Goal: Task Accomplishment & Management: Manage account settings

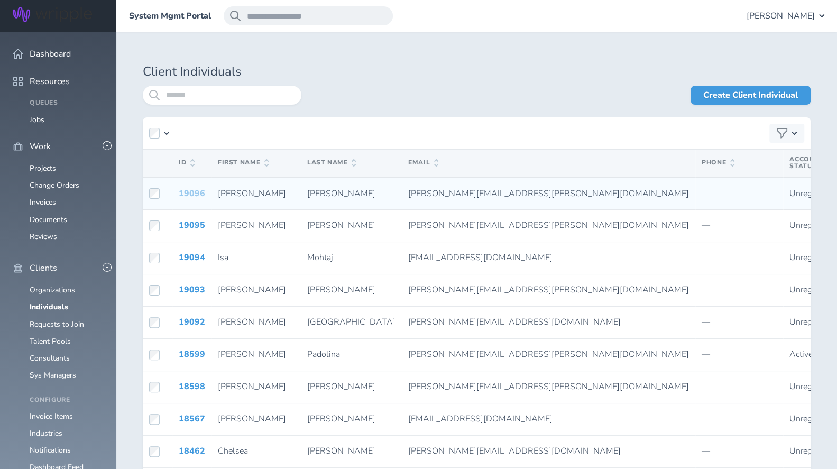
click at [190, 189] on link "19096" at bounding box center [192, 194] width 26 height 12
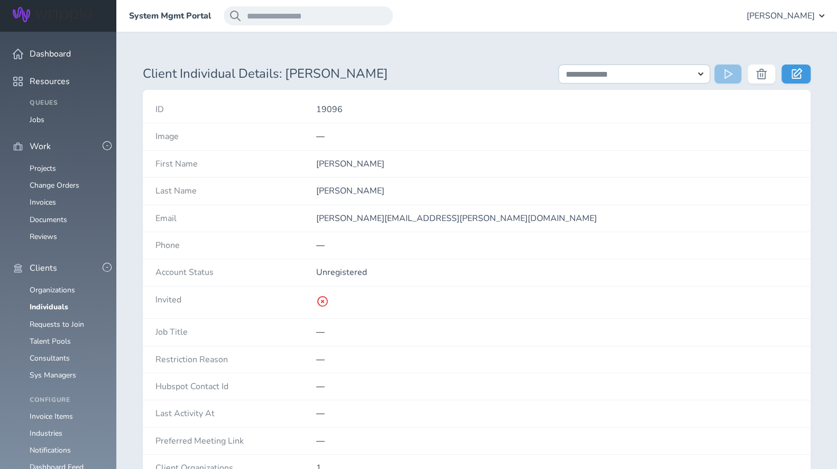
click at [50, 286] on ul "Organizations Individuals Requests to Join Talent Pools Consultants Sys Managers" at bounding box center [58, 333] width 91 height 94
click at [49, 302] on link "Individuals" at bounding box center [49, 307] width 39 height 10
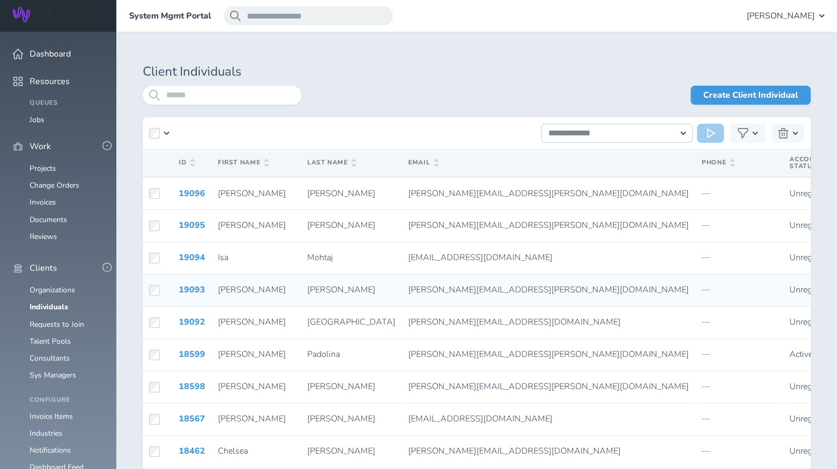
click at [154, 299] on td at bounding box center [158, 290] width 30 height 32
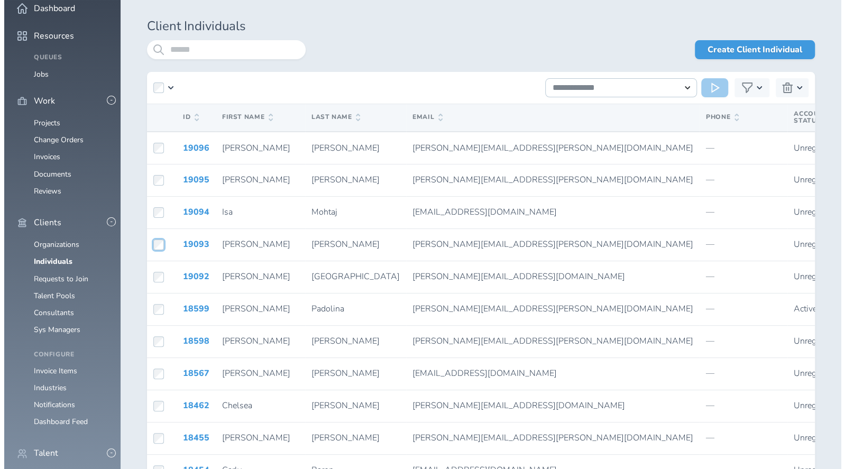
scroll to position [47, 0]
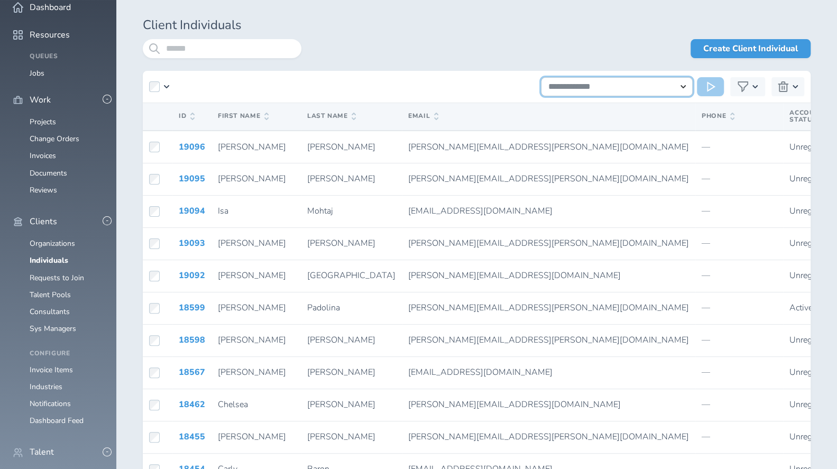
click at [682, 89] on select "**********" at bounding box center [617, 86] width 152 height 19
select select "**********"
click at [541, 77] on select "**********" at bounding box center [617, 86] width 152 height 19
click at [709, 86] on icon at bounding box center [712, 86] width 11 height 11
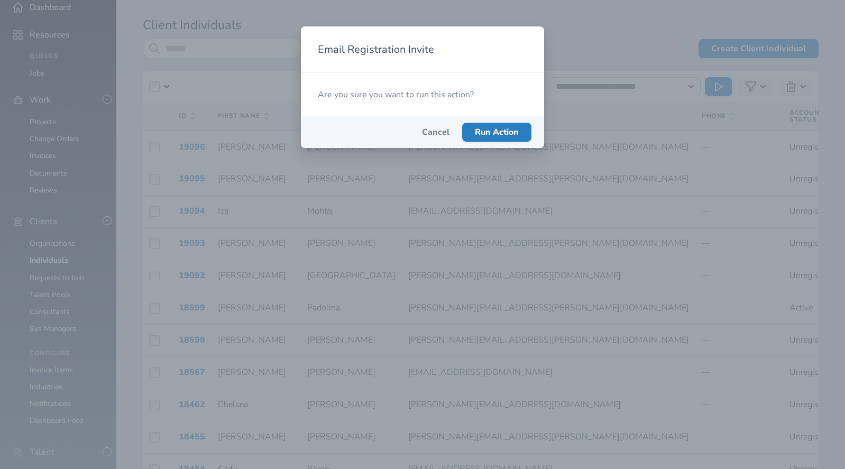
click at [490, 131] on span "Run Action" at bounding box center [497, 132] width 44 height 12
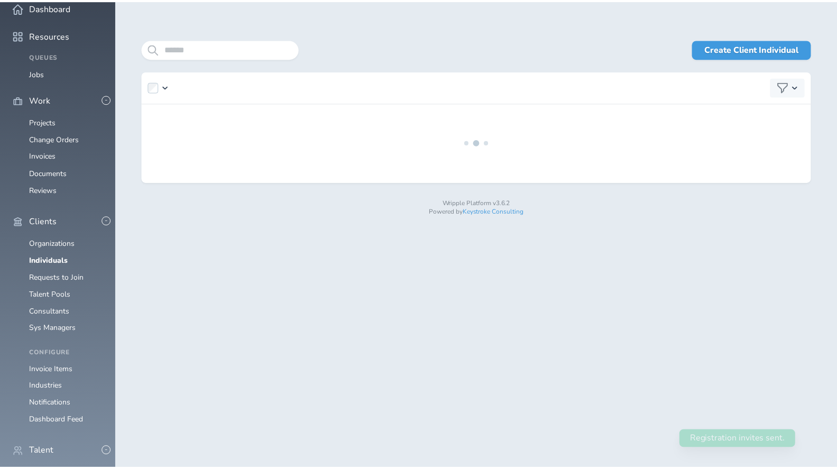
scroll to position [0, 0]
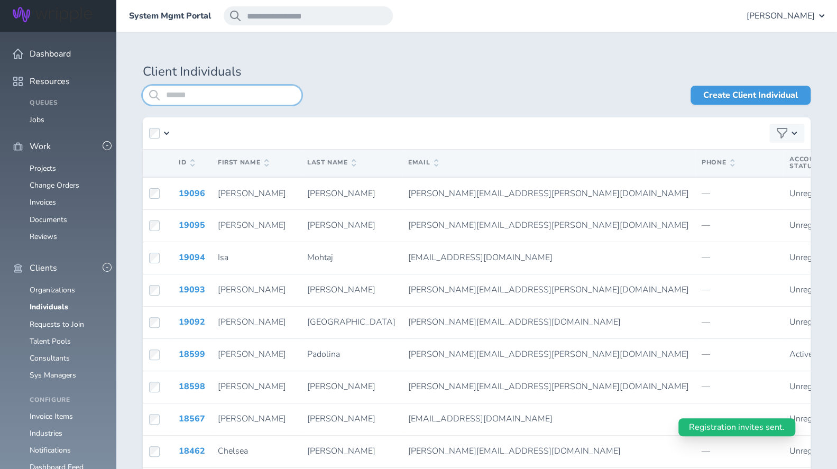
click at [223, 102] on input "search" at bounding box center [222, 95] width 159 height 19
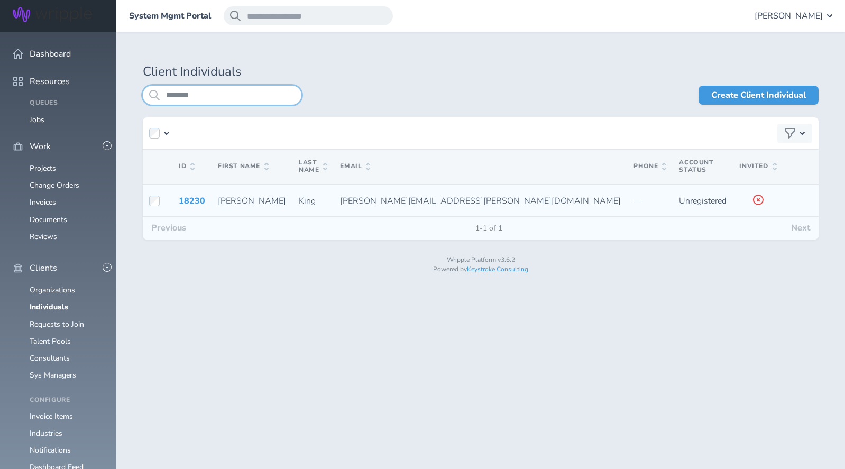
type input "*******"
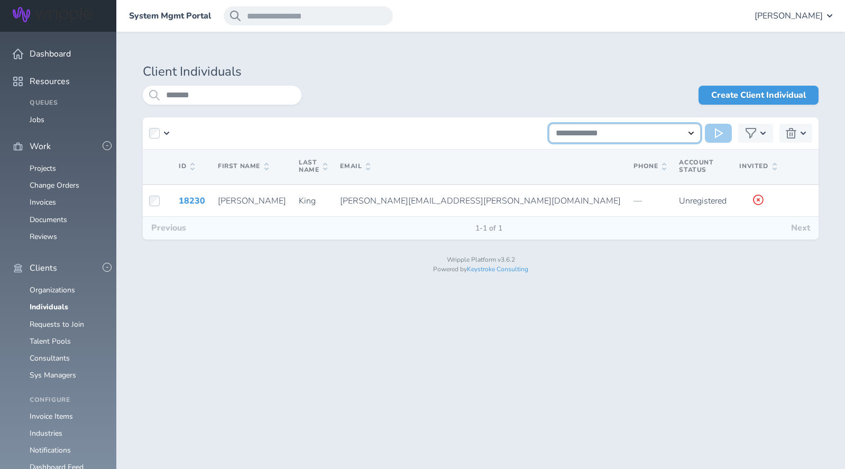
click at [692, 135] on select "**********" at bounding box center [625, 133] width 152 height 19
select select "**********"
click at [549, 124] on select "**********" at bounding box center [625, 133] width 152 height 19
click at [720, 135] on icon at bounding box center [720, 133] width 11 height 11
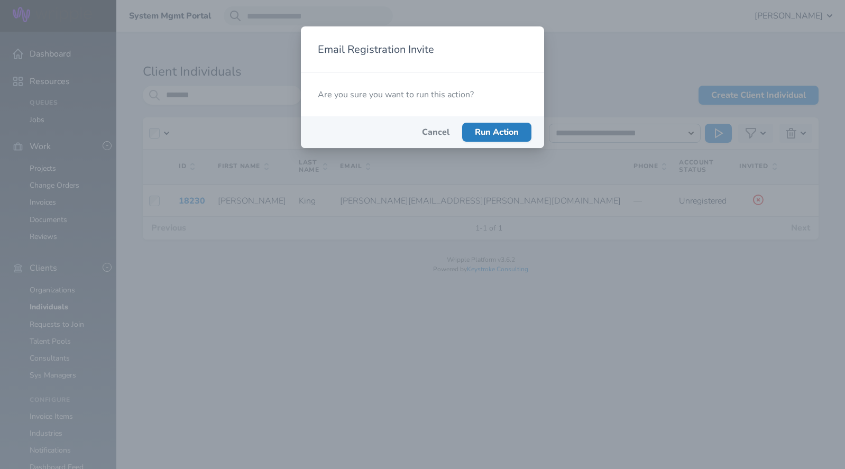
click at [493, 132] on span "Run Action" at bounding box center [497, 132] width 44 height 12
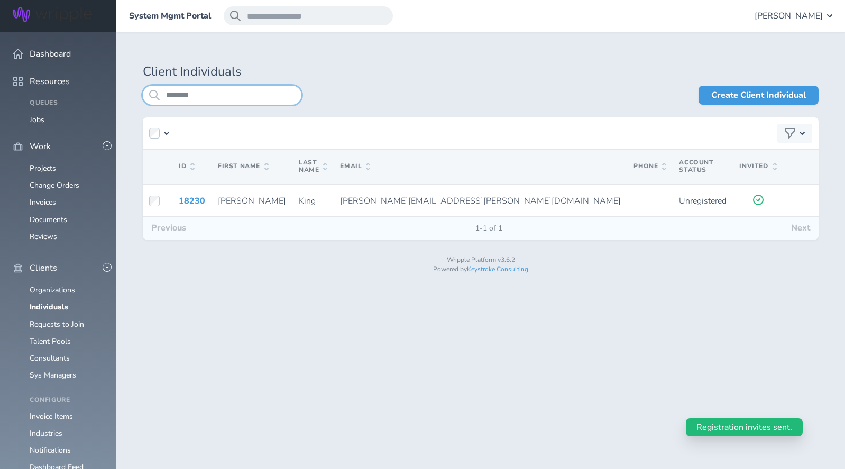
drag, startPoint x: 192, startPoint y: 98, endPoint x: 157, endPoint y: 98, distance: 36.0
click at [157, 98] on div "*******" at bounding box center [222, 95] width 159 height 19
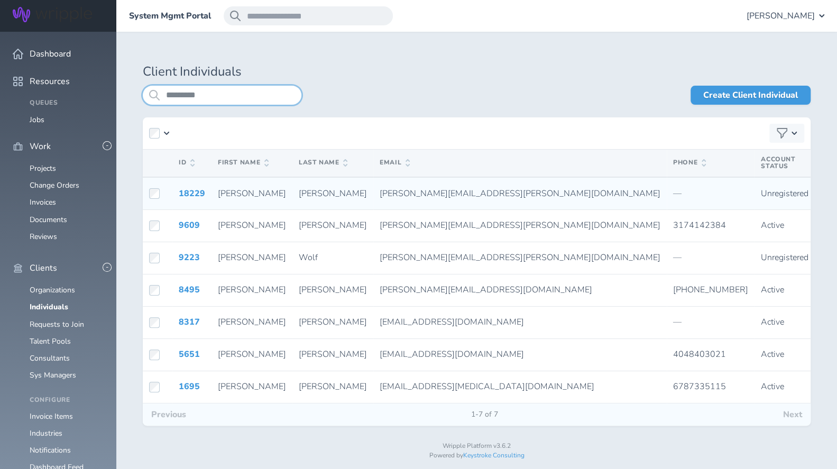
type input "*********"
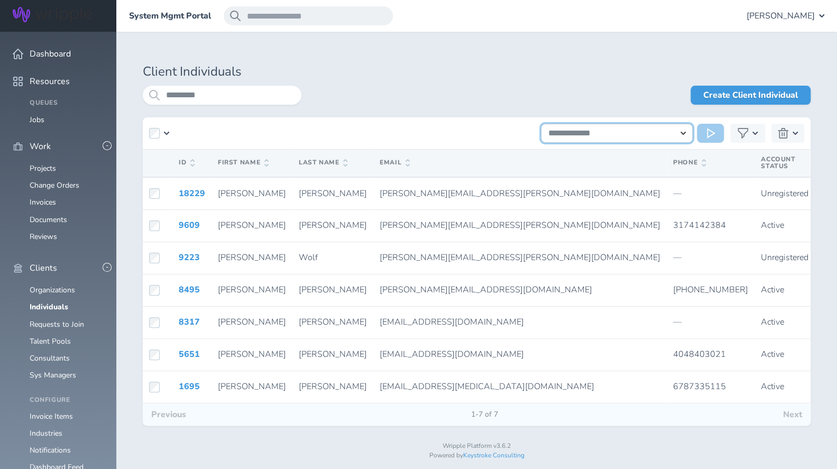
click at [678, 129] on select "**********" at bounding box center [617, 133] width 152 height 19
select select "**********"
click at [541, 124] on select "**********" at bounding box center [617, 133] width 152 height 19
click at [712, 130] on icon at bounding box center [712, 133] width 11 height 11
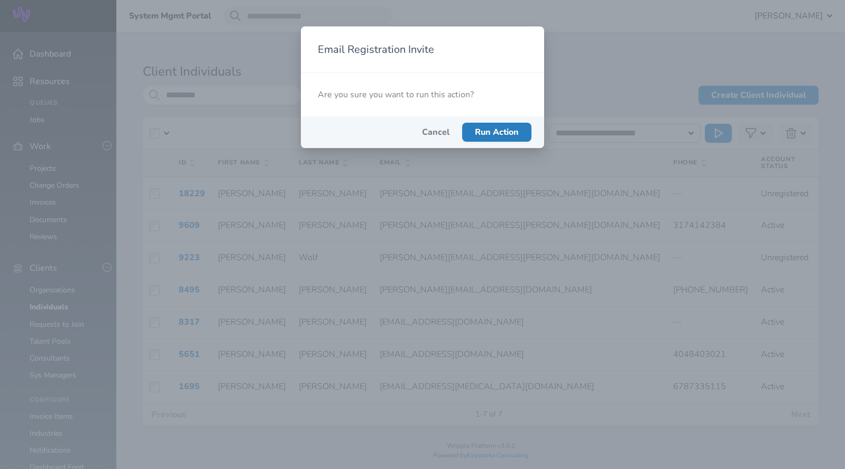
click at [507, 131] on span "Run Action" at bounding box center [497, 132] width 44 height 12
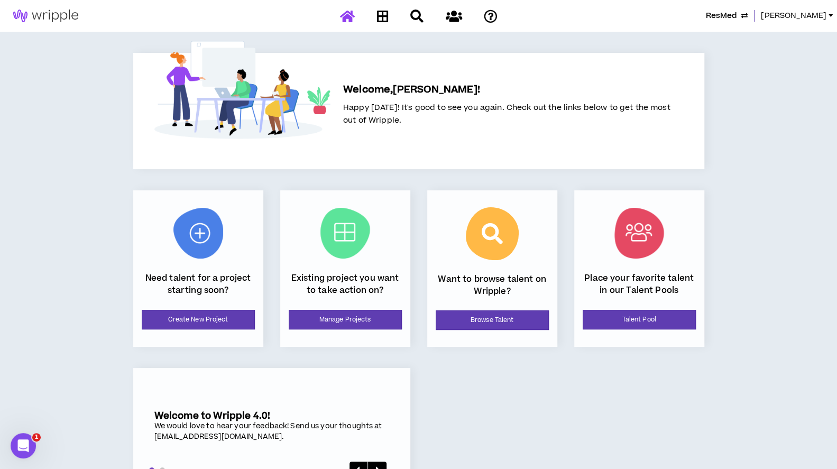
drag, startPoint x: 753, startPoint y: 19, endPoint x: 722, endPoint y: 25, distance: 31.3
click at [737, 19] on span "ResMed" at bounding box center [721, 16] width 31 height 12
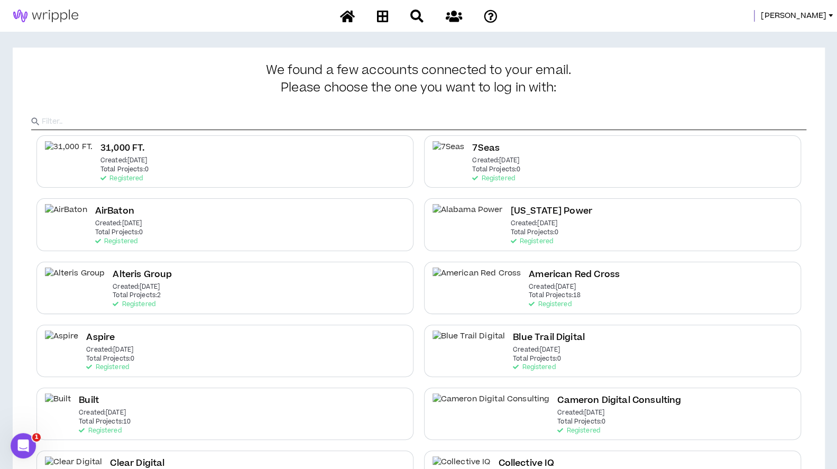
click at [309, 123] on input "text" at bounding box center [424, 122] width 765 height 16
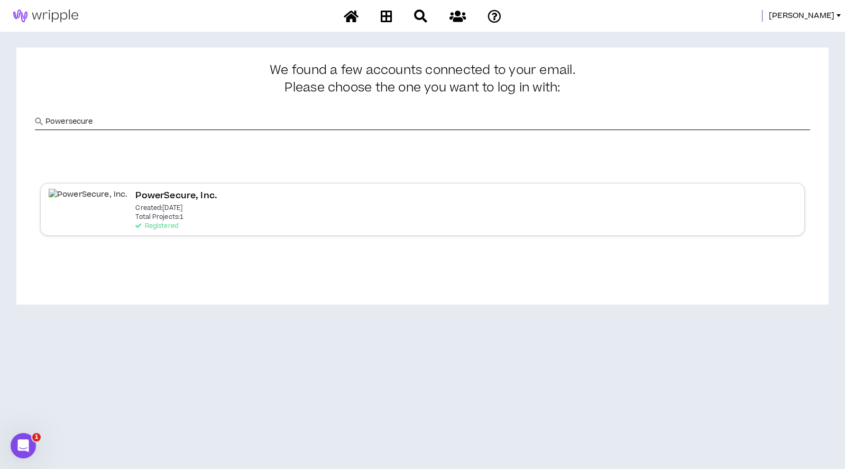
type input "Powersecure"
click at [135, 197] on h2 "PowerSecure, Inc." at bounding box center [176, 196] width 82 height 14
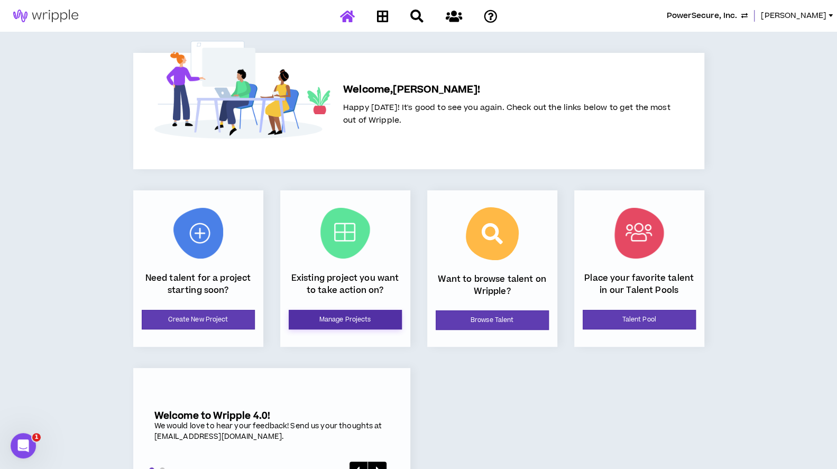
click at [343, 322] on link "Manage Projects" at bounding box center [345, 320] width 113 height 20
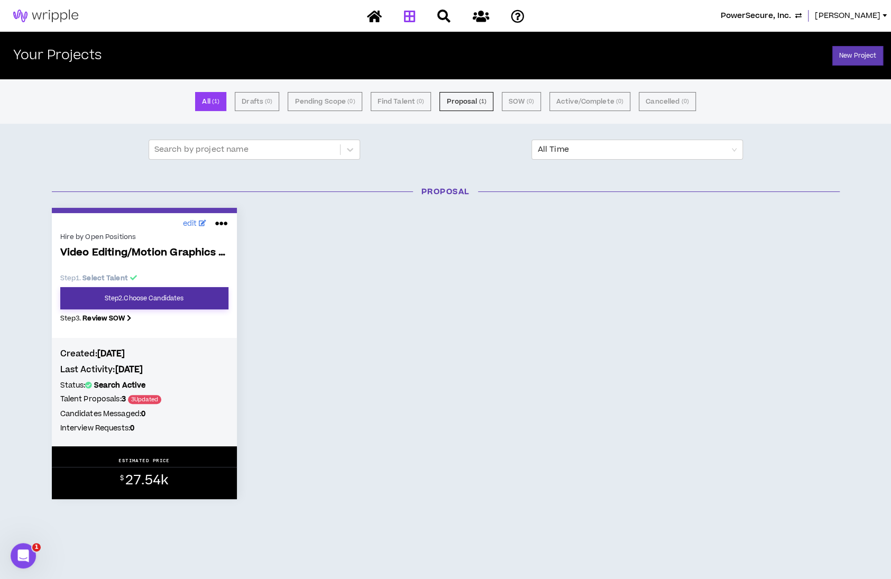
click at [186, 302] on link "Step 2 . Choose Candidates" at bounding box center [144, 298] width 168 height 22
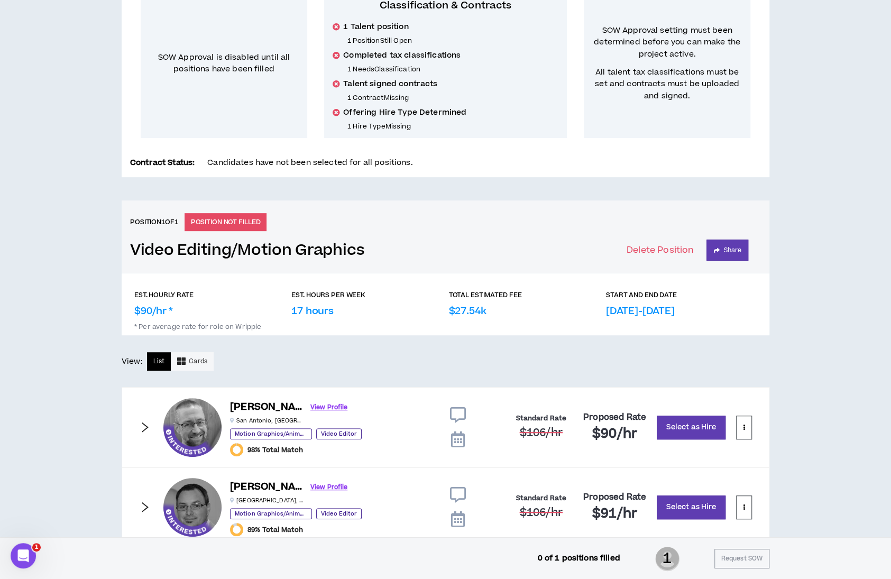
scroll to position [342, 0]
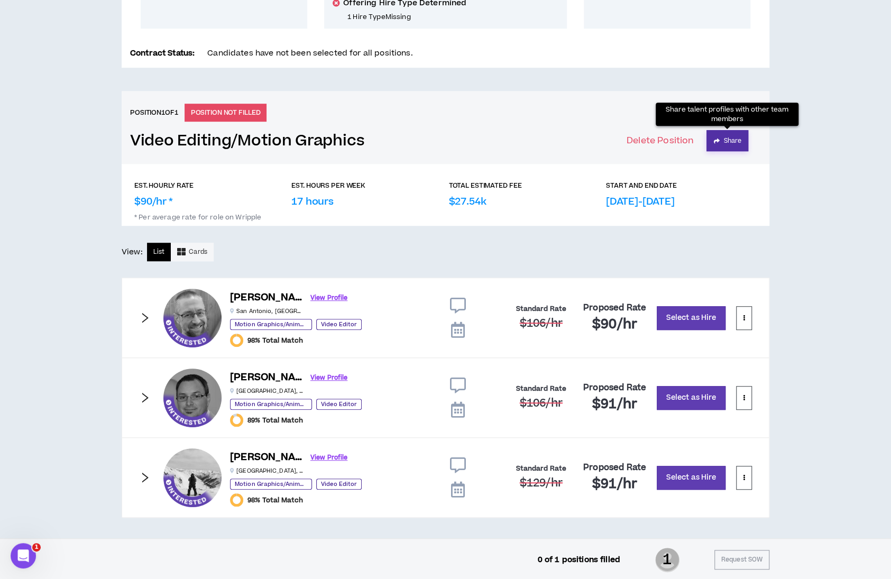
click at [734, 141] on button "Share" at bounding box center [727, 140] width 42 height 21
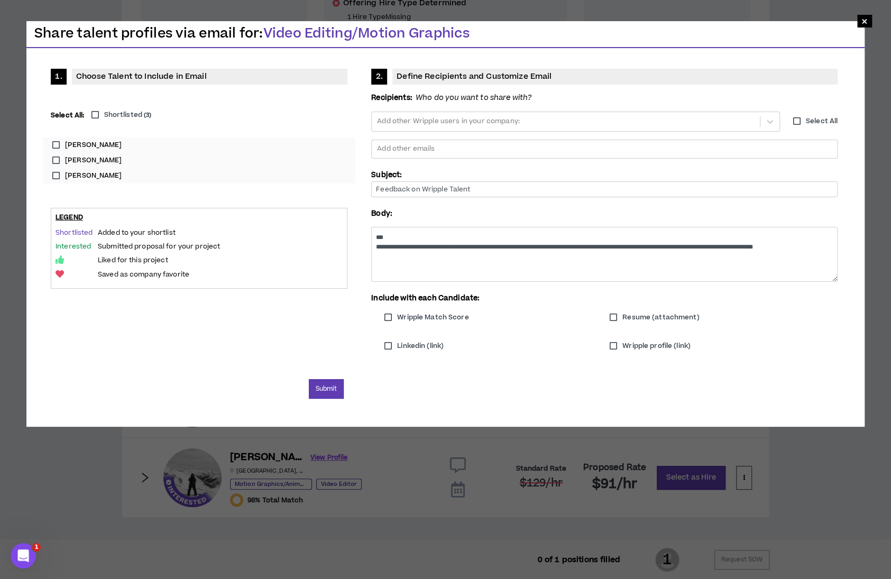
click at [94, 117] on label "Shortlisted ( 3 )" at bounding box center [119, 115] width 66 height 10
click at [400, 148] on div at bounding box center [604, 149] width 457 height 16
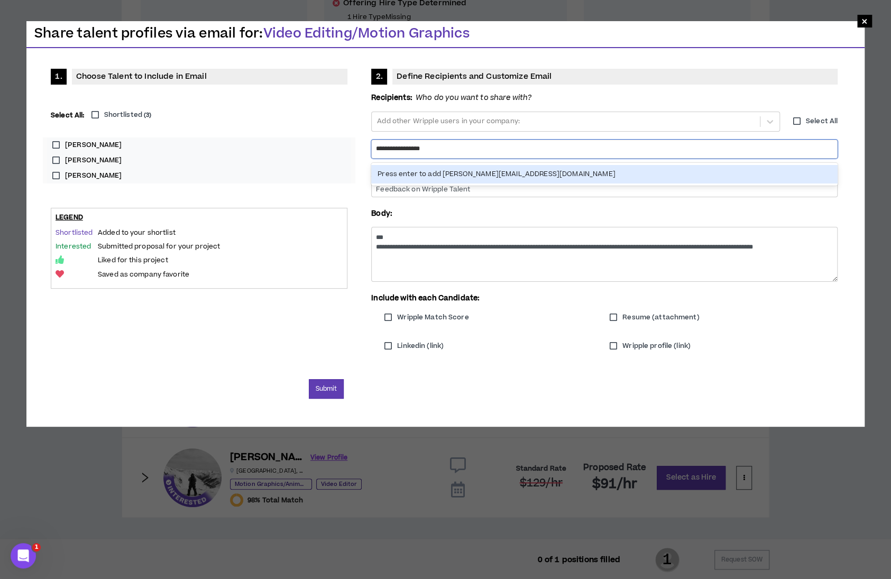
type input "**********"
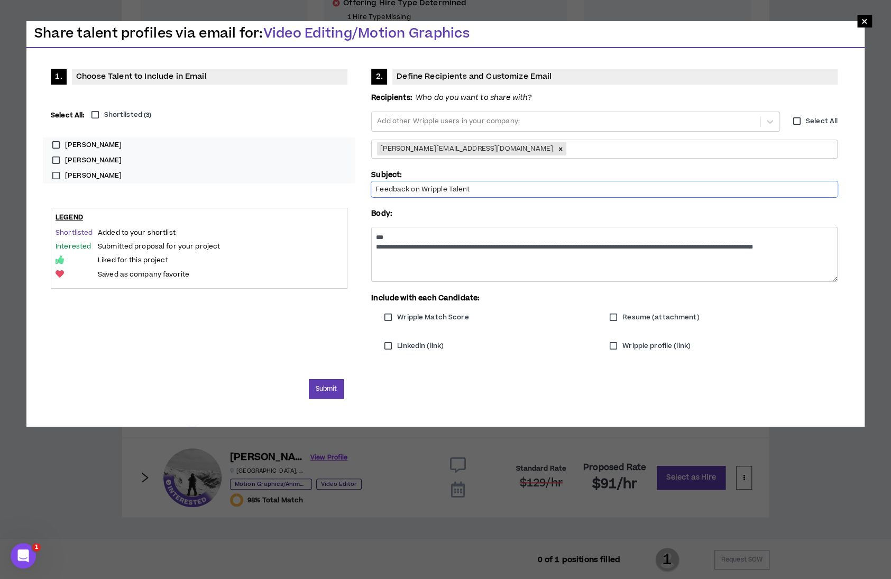
click at [482, 189] on input "Feedback on Wripple Talent" at bounding box center [604, 189] width 466 height 16
type input "Feedback on Wripple Talent - Video Editing/Motion Graphics"
click at [320, 382] on button "Submit" at bounding box center [326, 389] width 35 height 20
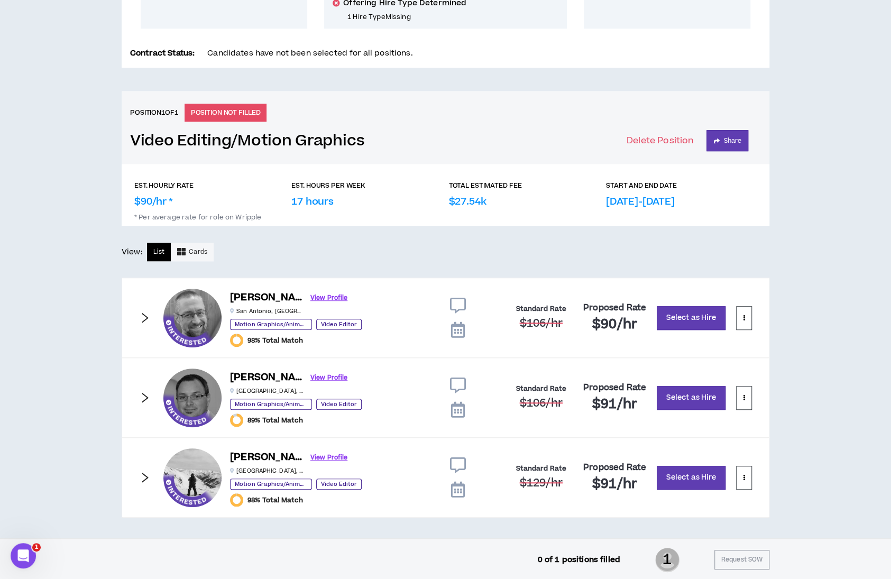
click at [145, 316] on icon "right" at bounding box center [145, 318] width 12 height 12
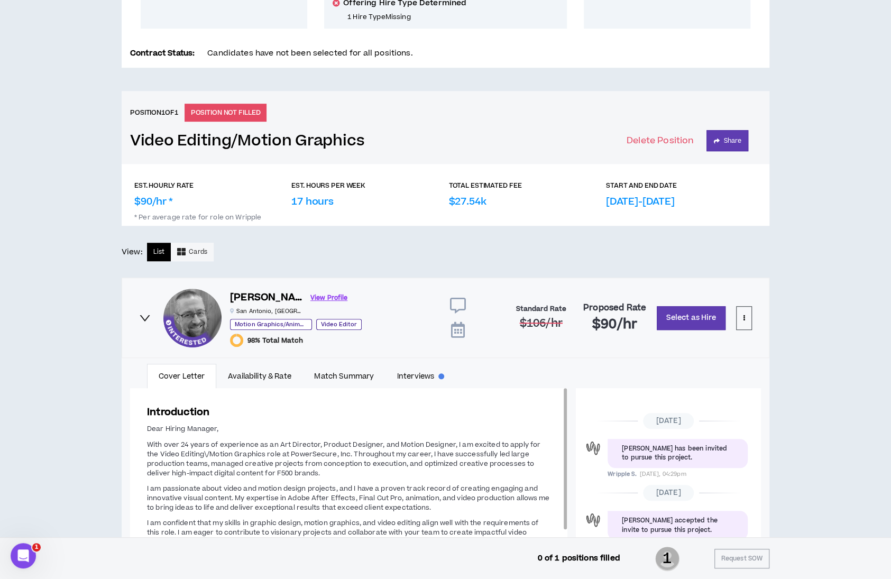
scroll to position [118, 0]
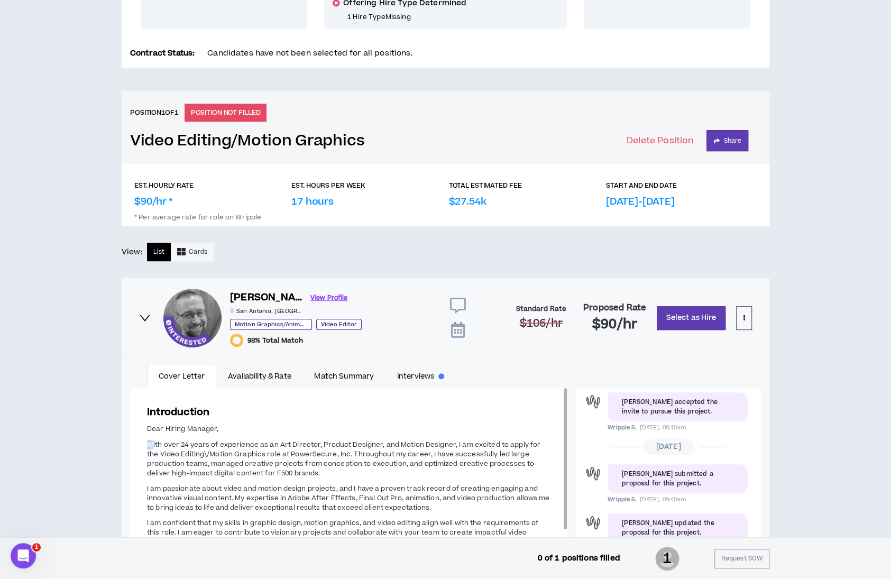
click at [151, 445] on span "With over 24 years of experience as an Art Director, Product Designer, and Moti…" at bounding box center [343, 459] width 393 height 38
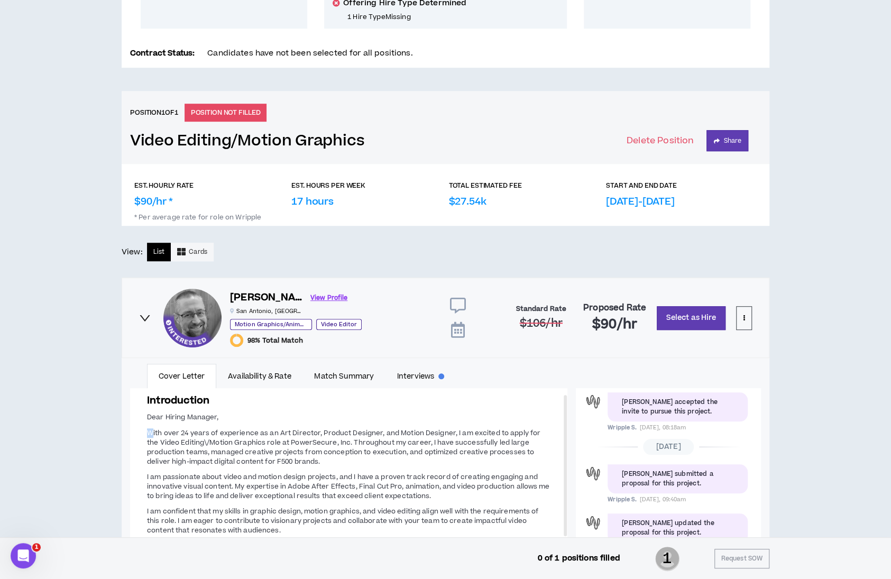
drag, startPoint x: 563, startPoint y: 496, endPoint x: 568, endPoint y: 485, distance: 12.1
click at [566, 469] on div at bounding box center [565, 465] width 3 height 141
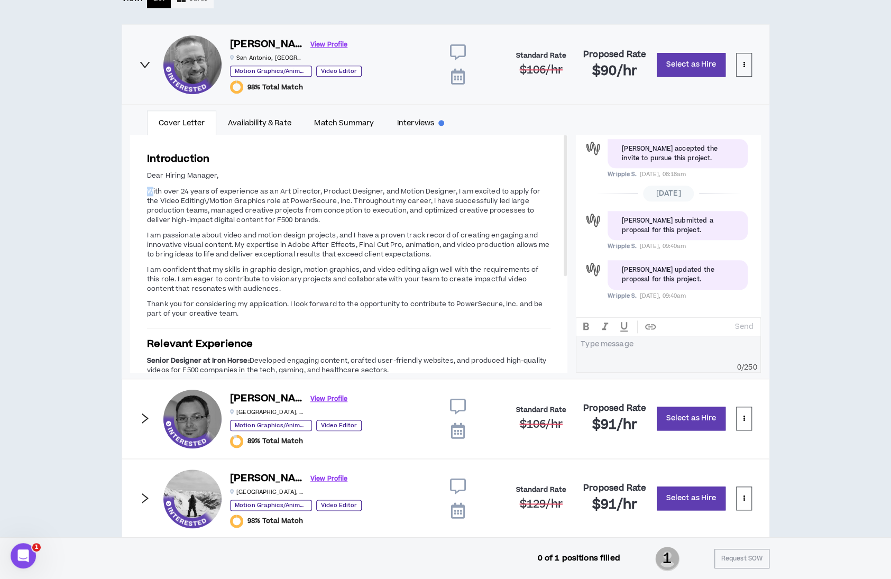
scroll to position [616, 0]
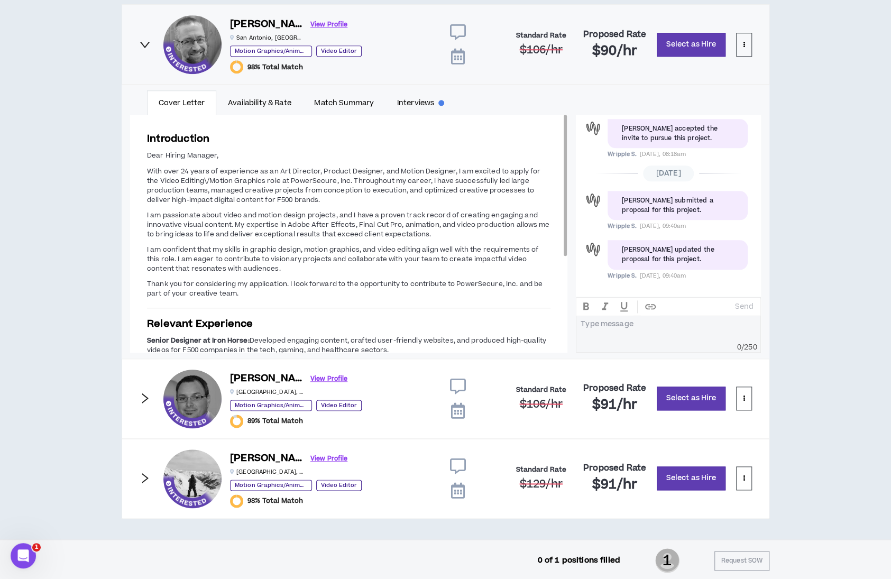
click at [329, 267] on p "I am confident that my skills in graphic design, motion graphics, and video edi…" at bounding box center [348, 259] width 403 height 30
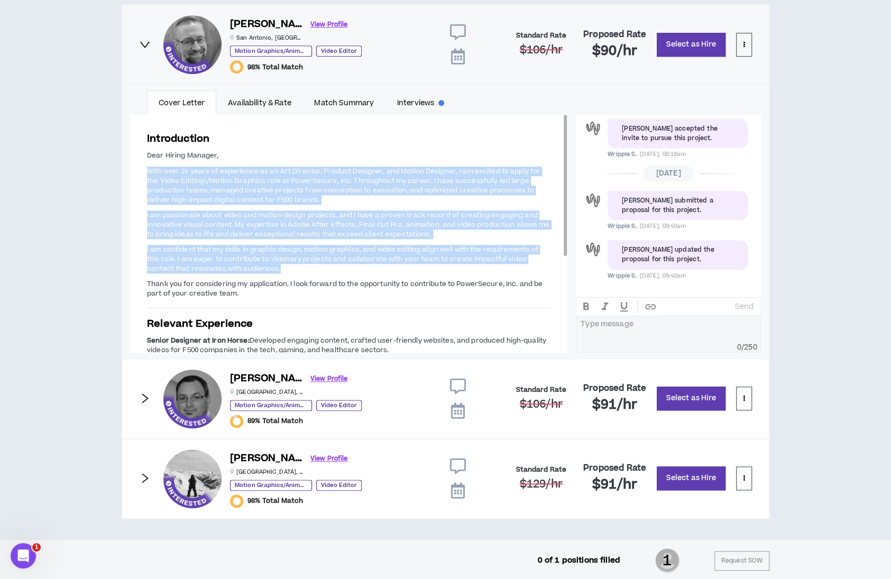
drag, startPoint x: 296, startPoint y: 264, endPoint x: 133, endPoint y: 169, distance: 188.9
click at [133, 169] on div "Introduction Dear Hiring Manager, With over 24 years of experience as an Art Di…" at bounding box center [348, 315] width 437 height 401
copy span "With over 24 years of experience as an Art Director, Product Designer, and Moti…"
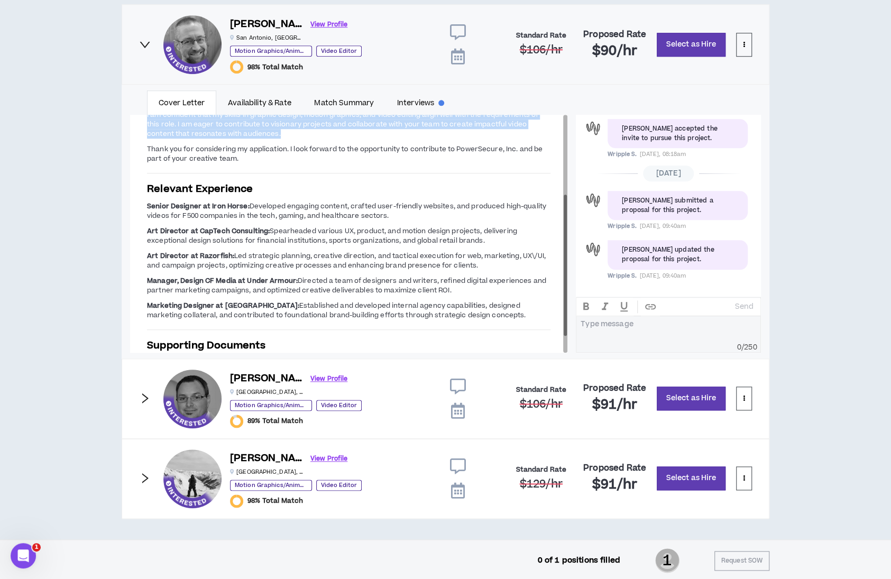
drag, startPoint x: 565, startPoint y: 246, endPoint x: 567, endPoint y: 326, distance: 79.9
click at [567, 326] on div at bounding box center [565, 234] width 4 height 238
drag, startPoint x: 487, startPoint y: 315, endPoint x: 139, endPoint y: 204, distance: 365.4
click at [139, 204] on div "Introduction Dear Hiring Manager, With over 24 years of experience as an Art Di…" at bounding box center [348, 180] width 437 height 401
copy span "Senior Designer at Iron Horse: Developed engaging content, crafted user-friendl…"
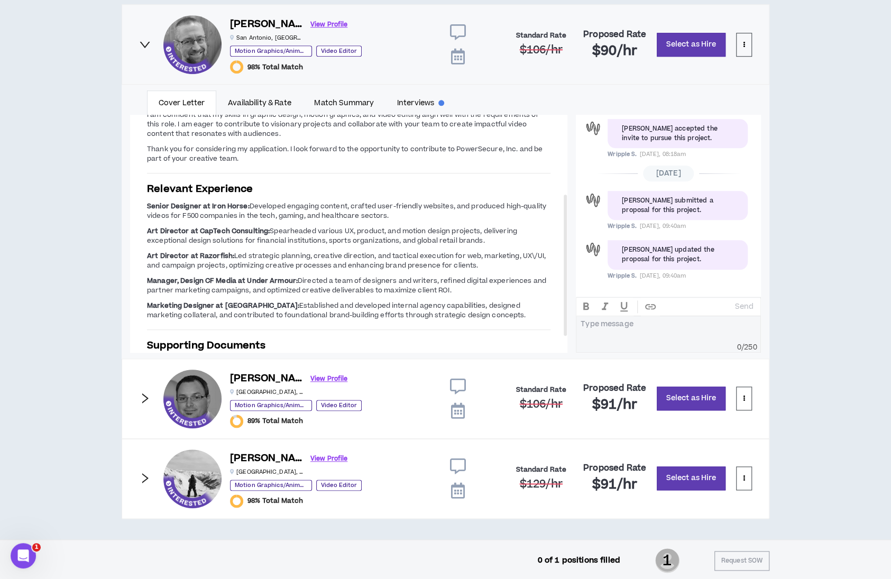
drag, startPoint x: 142, startPoint y: 44, endPoint x: 143, endPoint y: 51, distance: 6.9
click at [143, 44] on icon "right" at bounding box center [145, 45] width 12 height 12
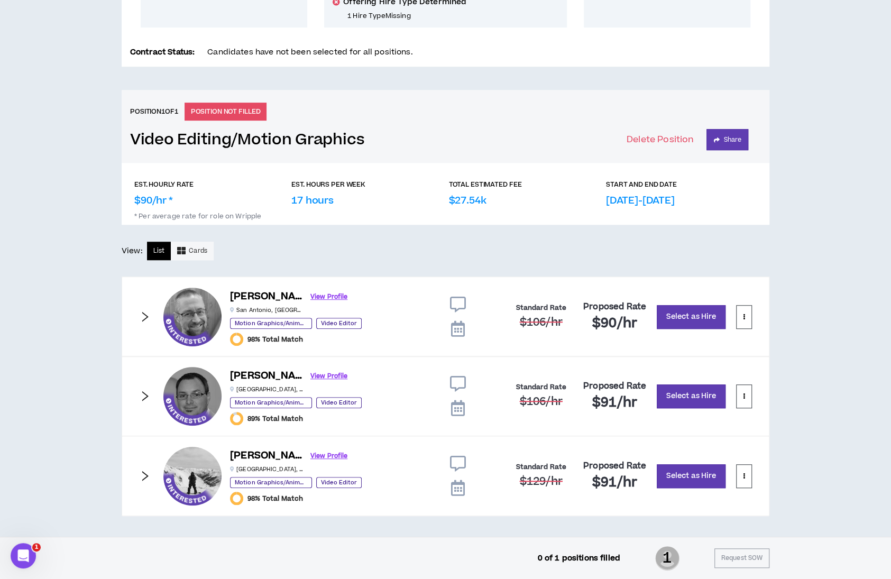
scroll to position [342, 0]
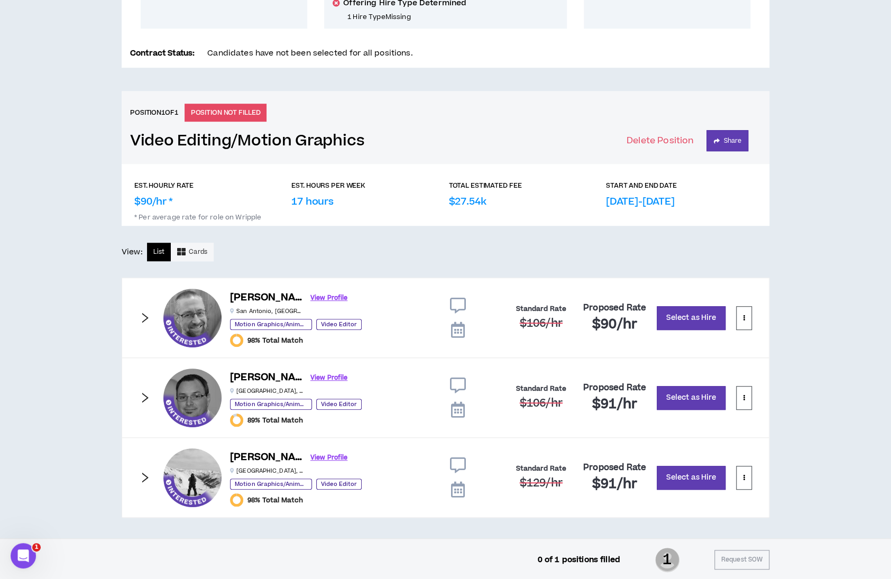
click at [147, 395] on icon "right" at bounding box center [145, 398] width 12 height 12
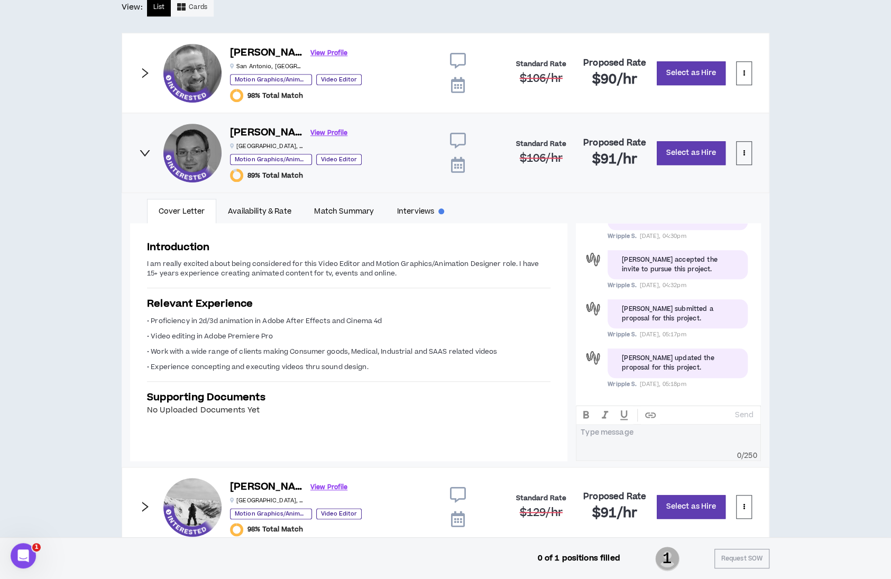
scroll to position [616, 0]
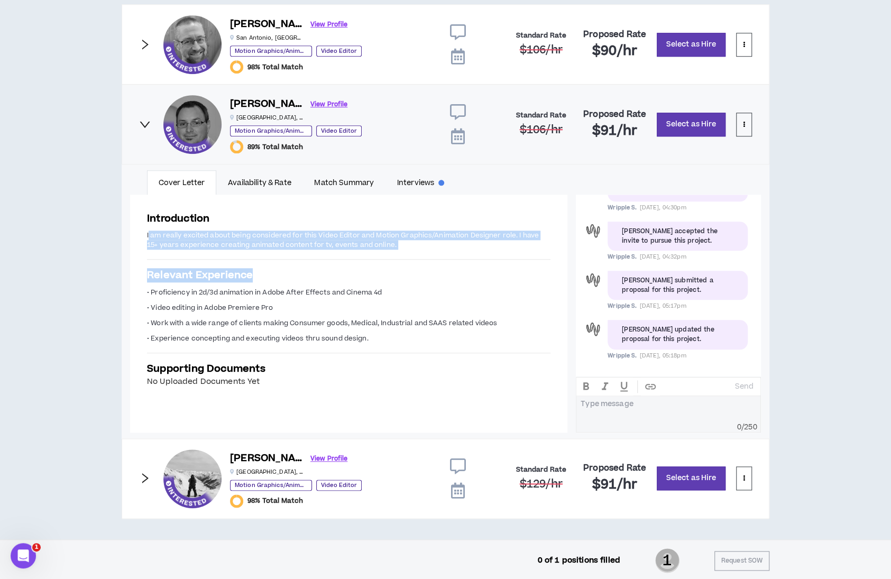
drag, startPoint x: 149, startPoint y: 233, endPoint x: 373, endPoint y: 345, distance: 250.7
click at [373, 345] on div "Introduction I am really excited about being considered for this Video Editor a…" at bounding box center [348, 300] width 437 height 210
copy div "am really excited about being considered for this Video Editor and Motion Graph…"
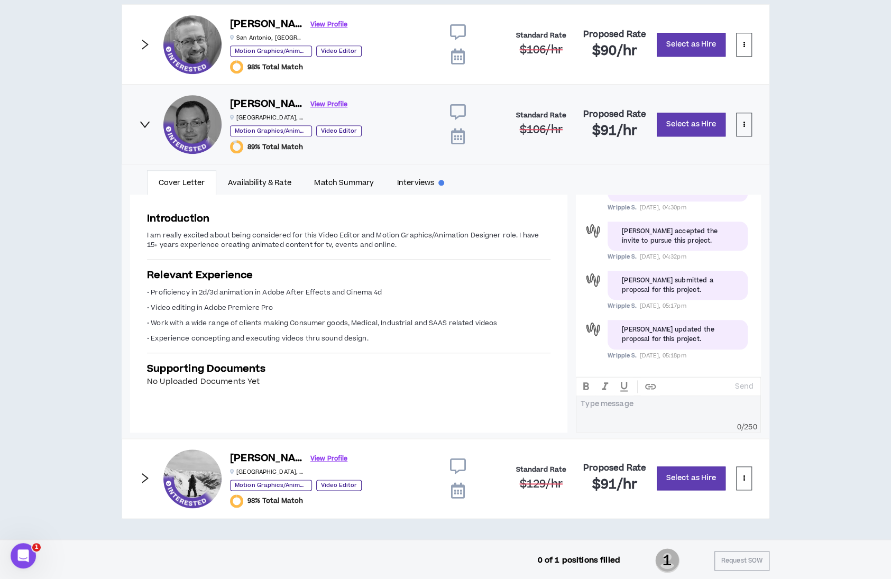
click at [141, 469] on icon "right" at bounding box center [145, 478] width 12 height 12
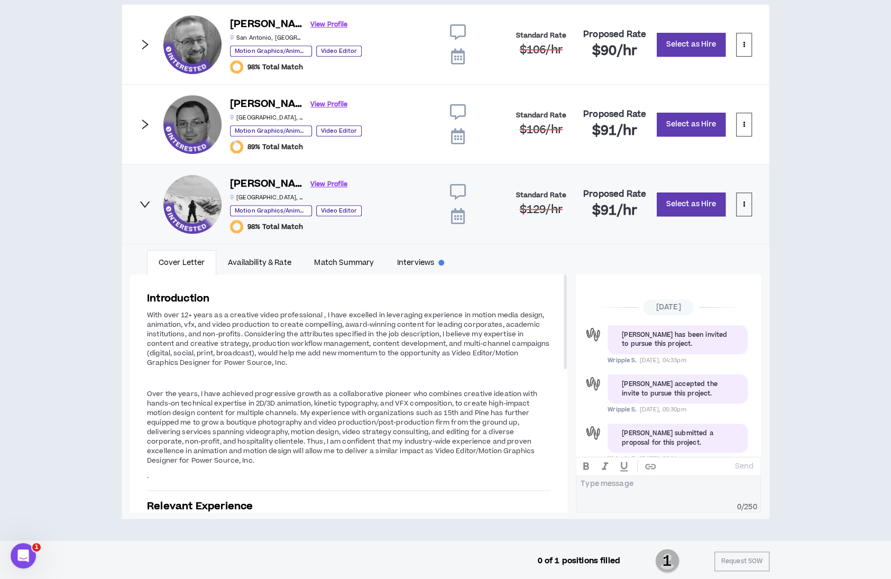
scroll to position [73, 0]
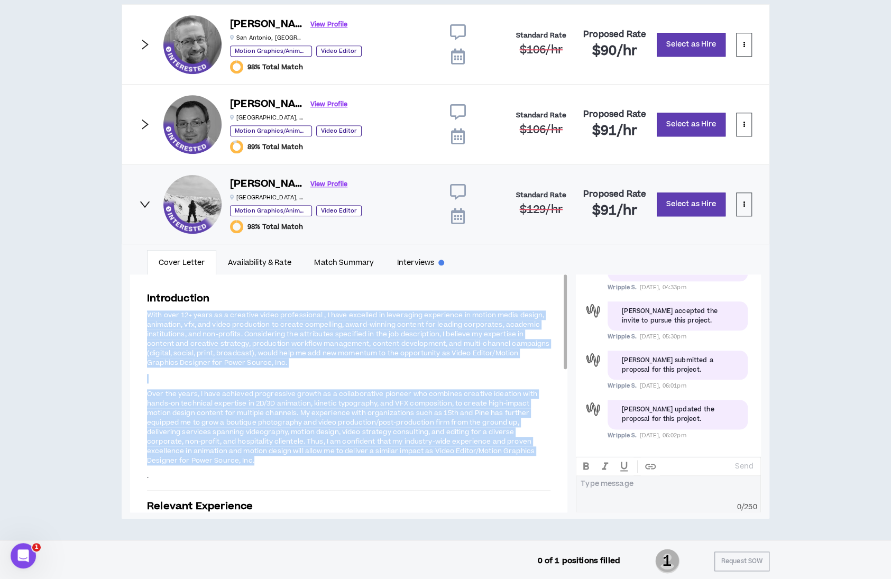
drag, startPoint x: 144, startPoint y: 315, endPoint x: 256, endPoint y: 460, distance: 183.6
click at [256, 460] on div "Introduction With over 12+ years as a creative video professional , I have exce…" at bounding box center [348, 573] width 437 height 598
copy span "With over 12+ years as a creative video professional , I have excelled in lever…"
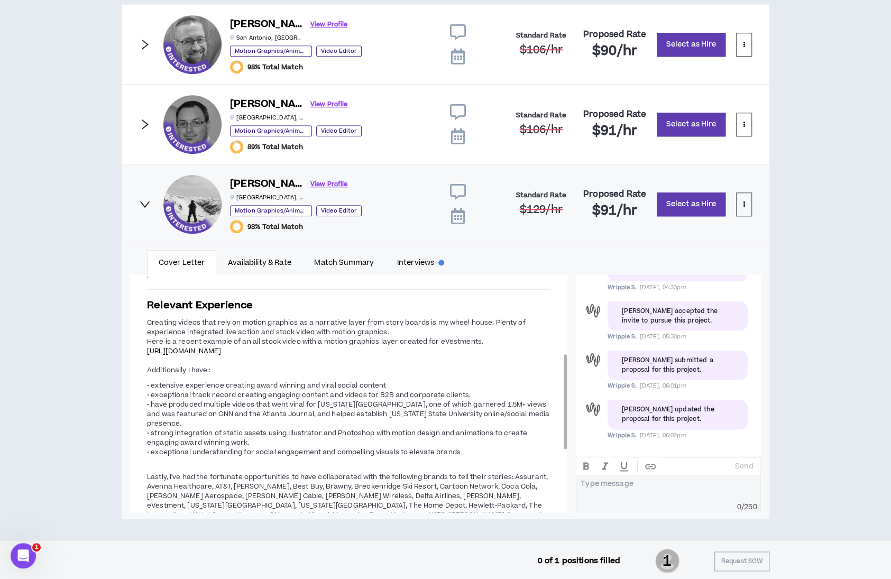
drag, startPoint x: 564, startPoint y: 299, endPoint x: 563, endPoint y: 379, distance: 79.9
click at [563, 379] on div "Introduction With over 12+ years as a creative video professional , I have exce…" at bounding box center [348, 393] width 437 height 238
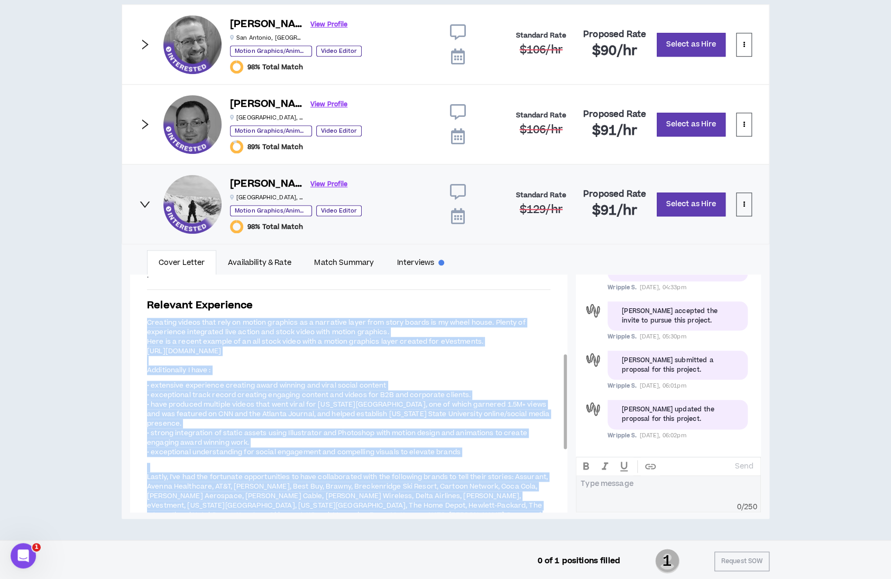
drag, startPoint x: 148, startPoint y: 319, endPoint x: 539, endPoint y: 503, distance: 432.2
click at [539, 469] on span "Creating videos that rely on motion graphics as a narrative layer from story bo…" at bounding box center [348, 464] width 403 height 294
copy span "Loremips dolors amet cons ad elitse doeiusmo te i utlaboree dolor magn aliqu en…"
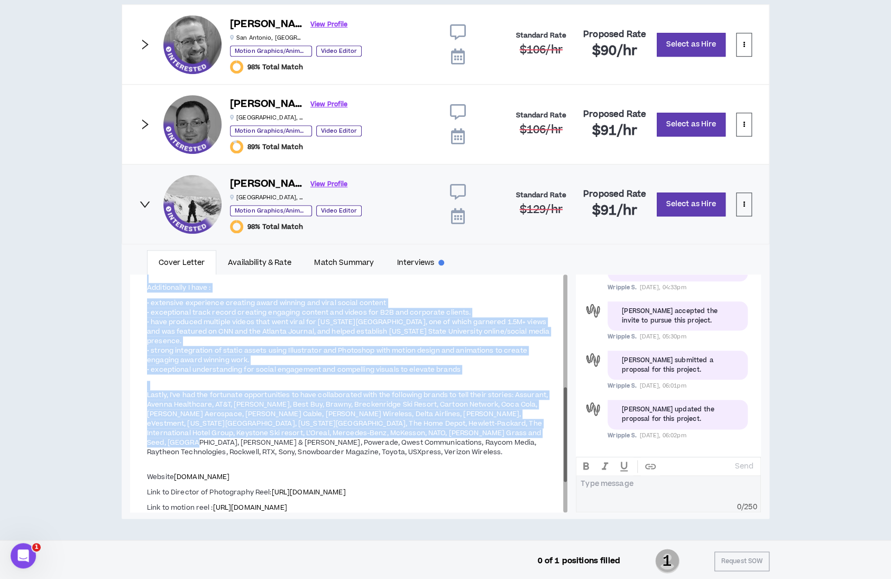
drag, startPoint x: 565, startPoint y: 432, endPoint x: 566, endPoint y: 465, distance: 32.8
click at [566, 465] on div at bounding box center [565, 434] width 3 height 95
drag, startPoint x: 147, startPoint y: 432, endPoint x: 265, endPoint y: 504, distance: 138.4
click at [265, 469] on span "Creating videos that rely on motion graphics as a narrative layer from story bo…" at bounding box center [348, 382] width 403 height 294
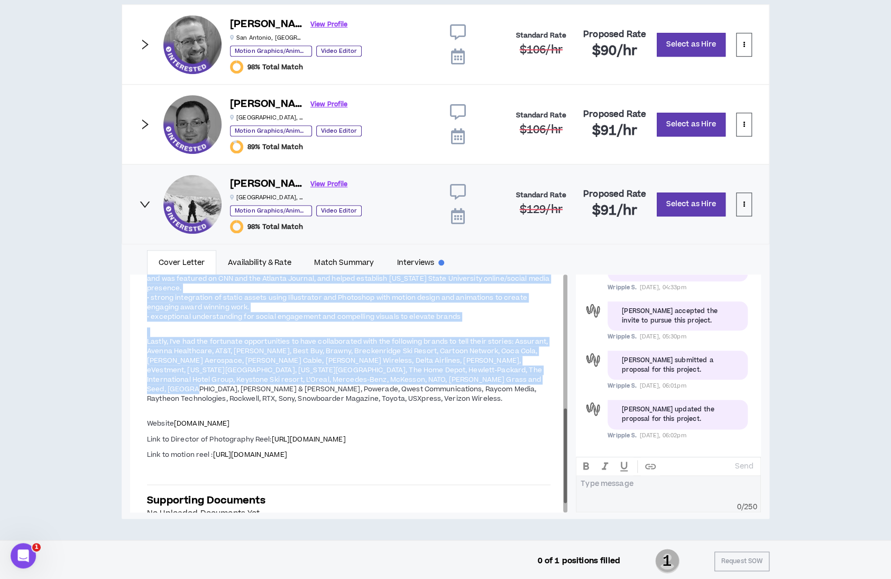
drag, startPoint x: 565, startPoint y: 464, endPoint x: 567, endPoint y: 482, distance: 18.0
click at [567, 469] on div at bounding box center [565, 393] width 4 height 238
copy span "Raycom Media, Raytheon Technologies, Rockwell, RTX, Sony, Snowboarder Magazine,…"
click at [310, 22] on link "View Profile" at bounding box center [328, 24] width 37 height 19
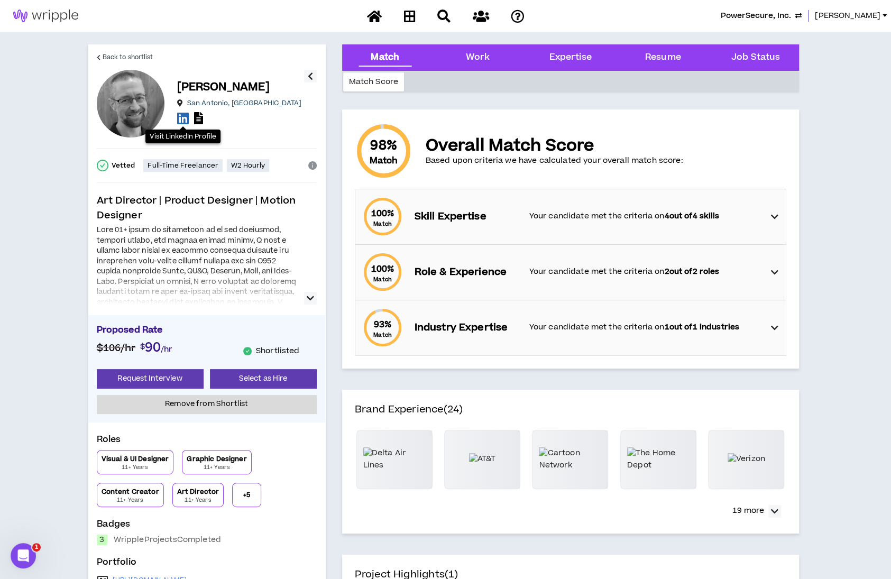
click at [183, 120] on icon at bounding box center [183, 118] width 12 height 13
click at [120, 52] on span "Back to shortlist" at bounding box center [128, 57] width 51 height 10
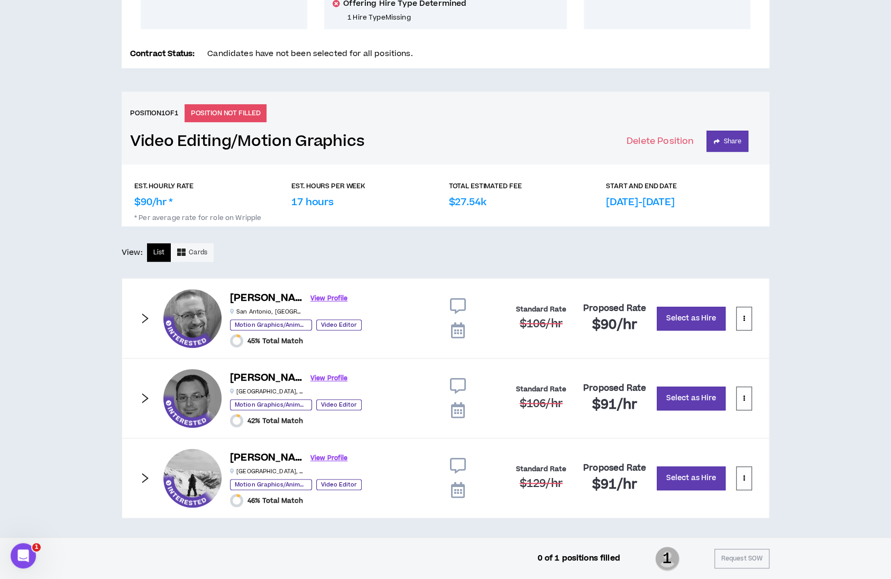
scroll to position [342, 0]
click at [310, 375] on link "View Profile" at bounding box center [328, 378] width 37 height 19
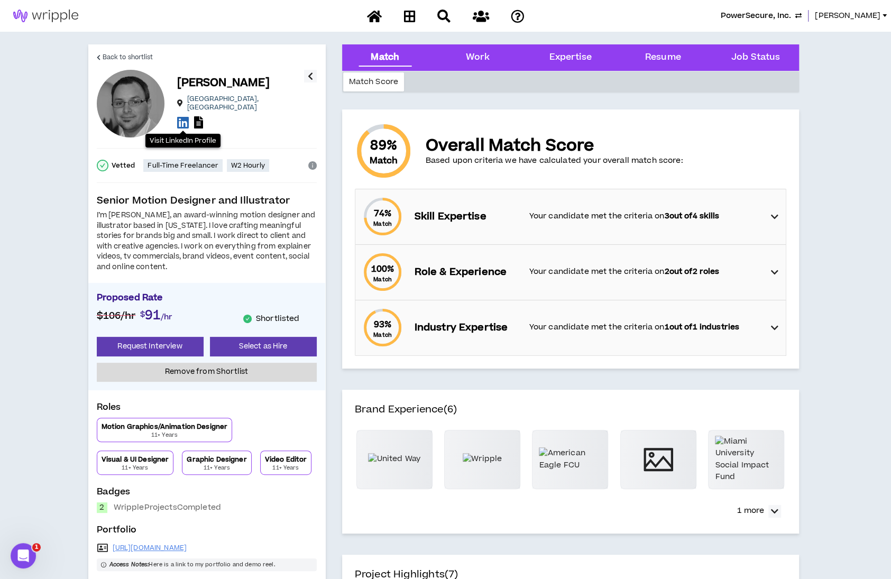
click at [179, 121] on icon at bounding box center [183, 122] width 12 height 13
